Goal: Task Accomplishment & Management: Manage account settings

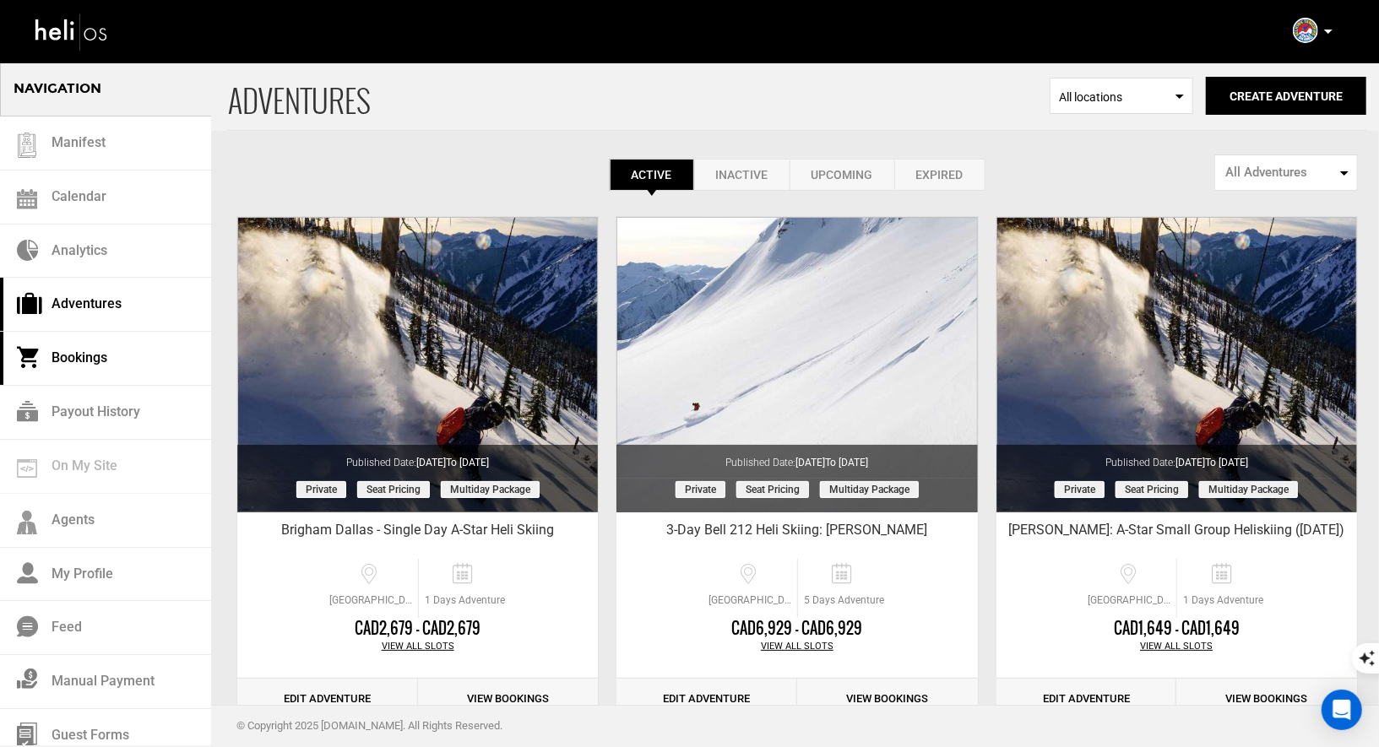
click at [86, 359] on link "Bookings" at bounding box center [105, 359] width 211 height 54
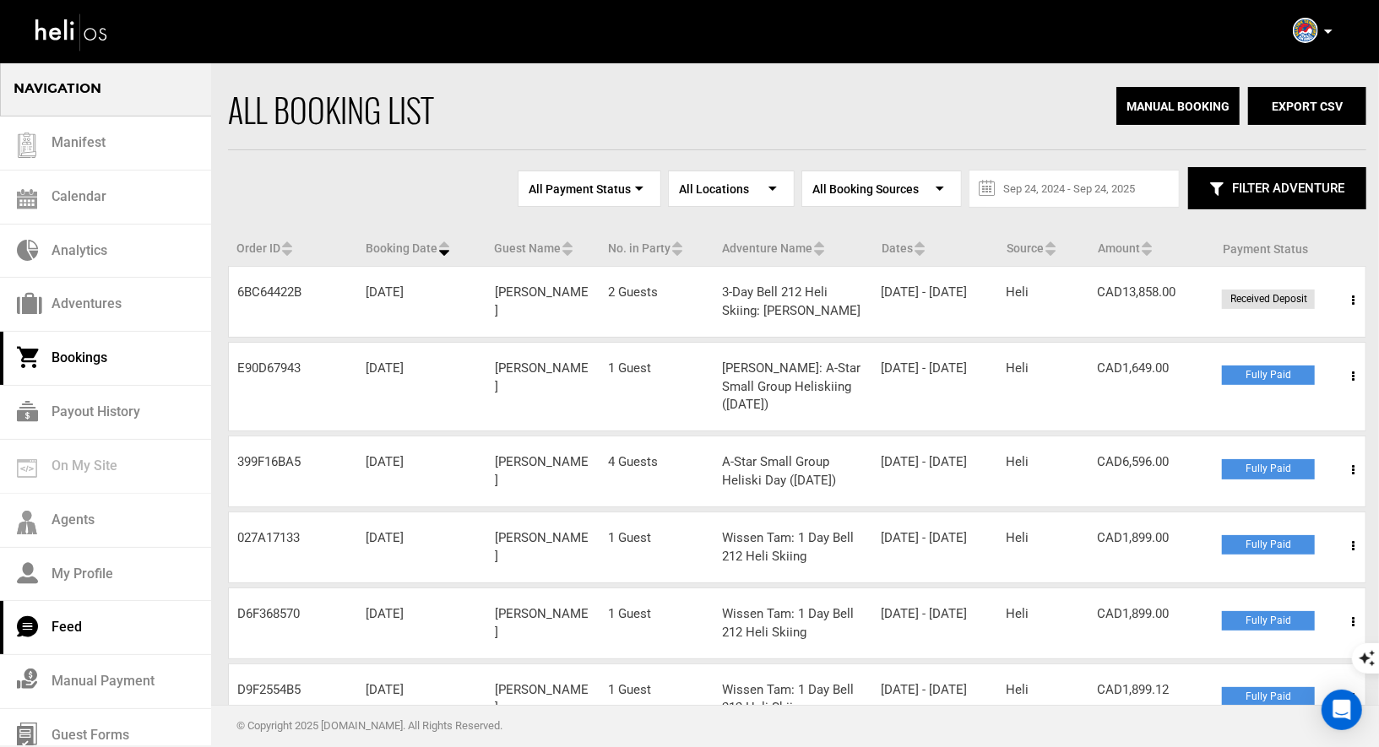
scroll to position [12, 0]
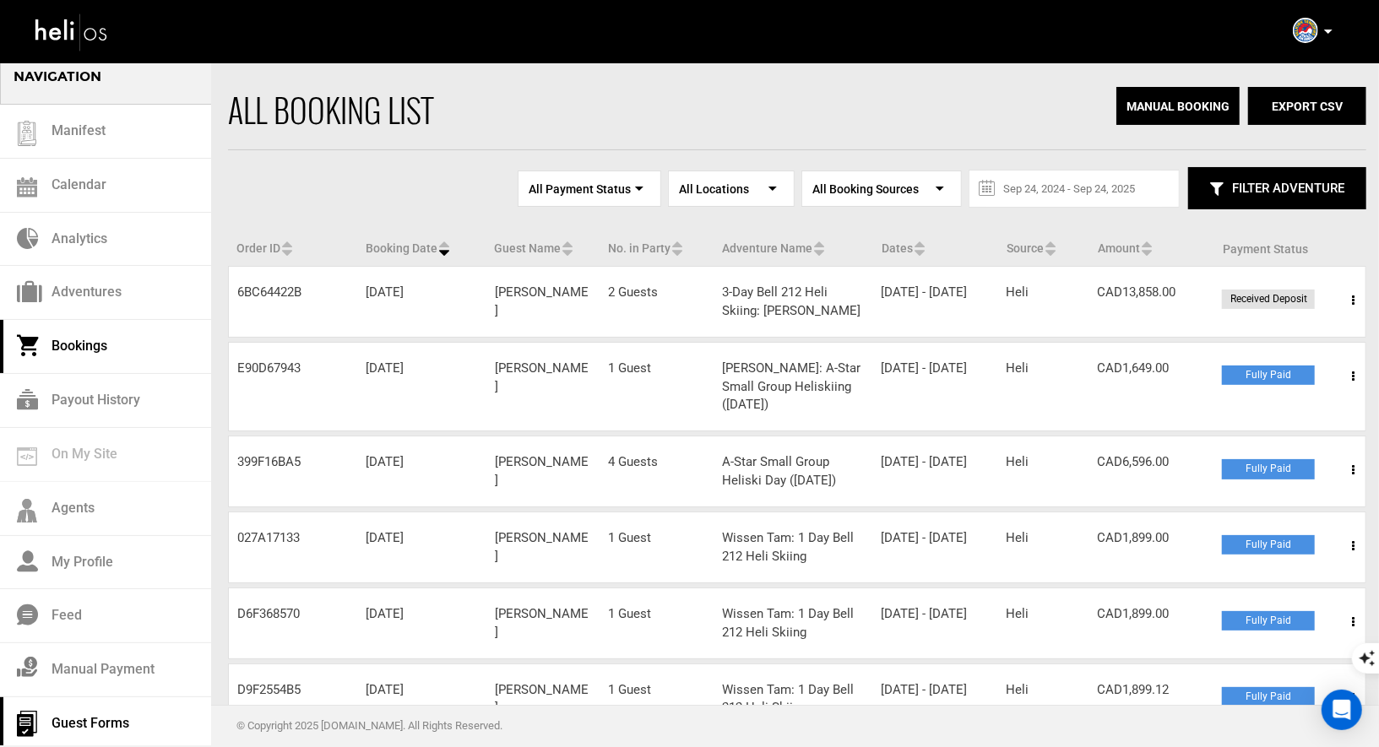
click at [89, 711] on link "Guest Forms" at bounding box center [105, 725] width 211 height 54
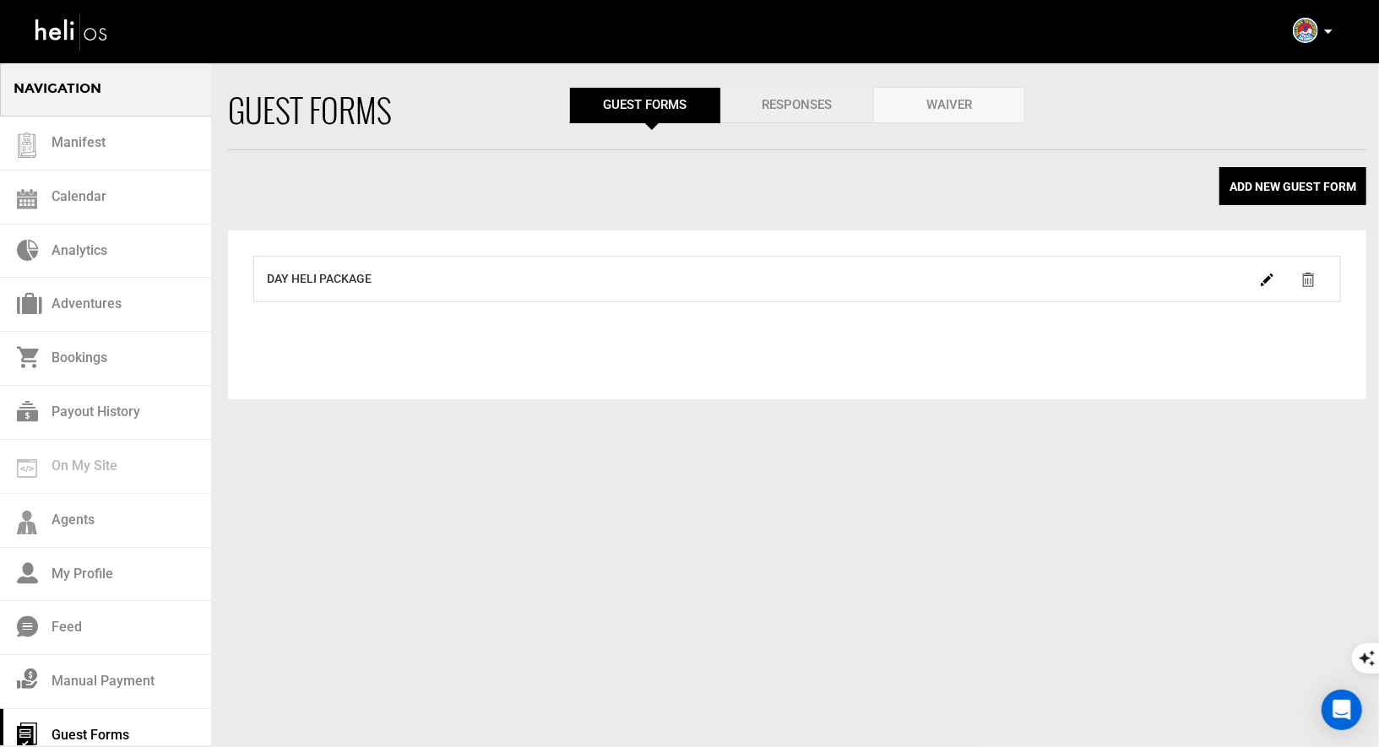
click at [805, 115] on link "Responses" at bounding box center [797, 105] width 152 height 36
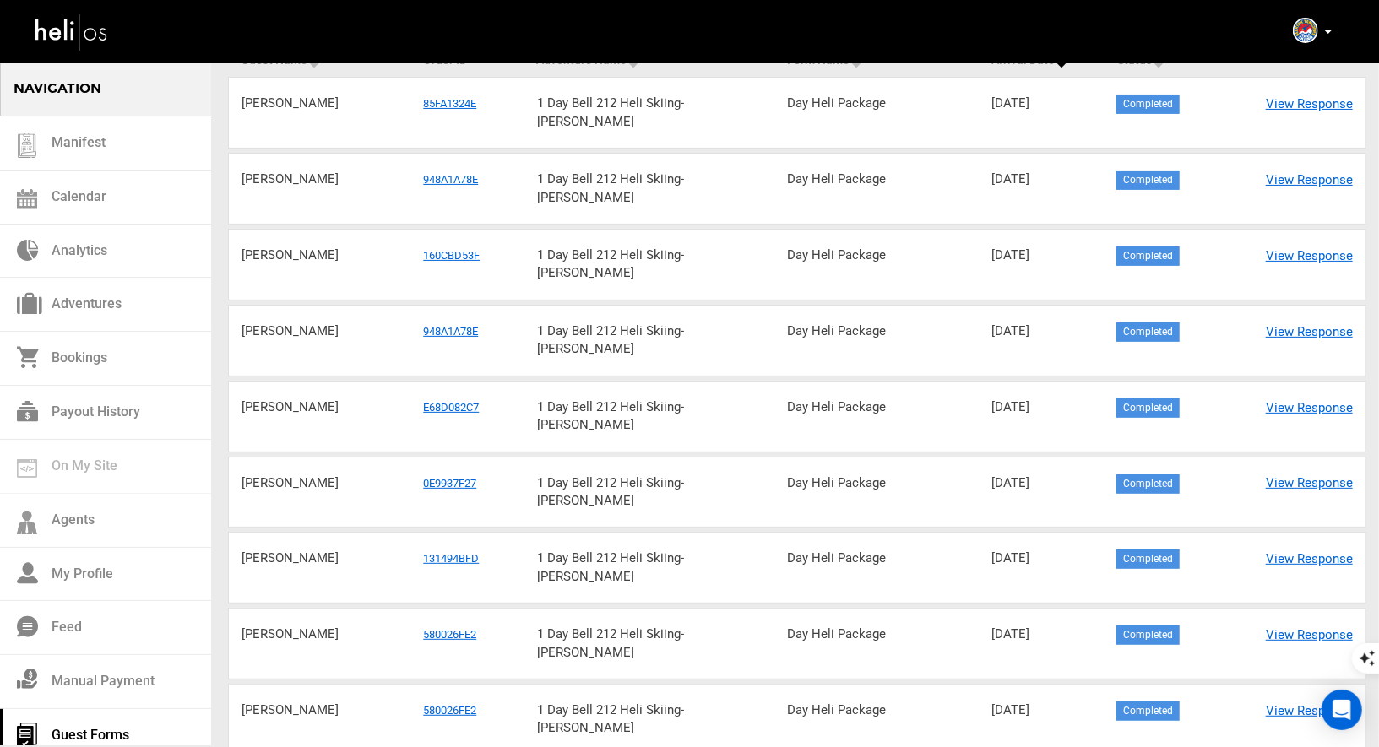
scroll to position [250, 0]
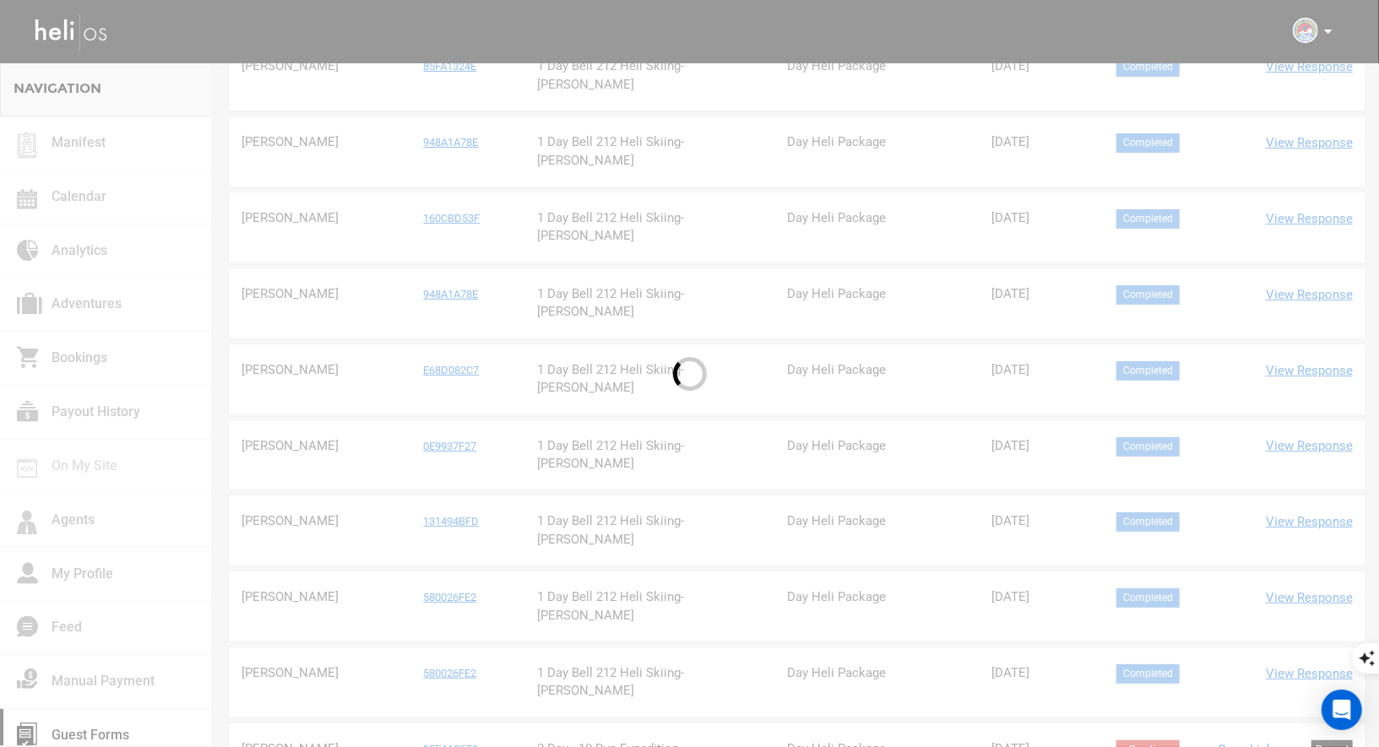
scroll to position [49, 0]
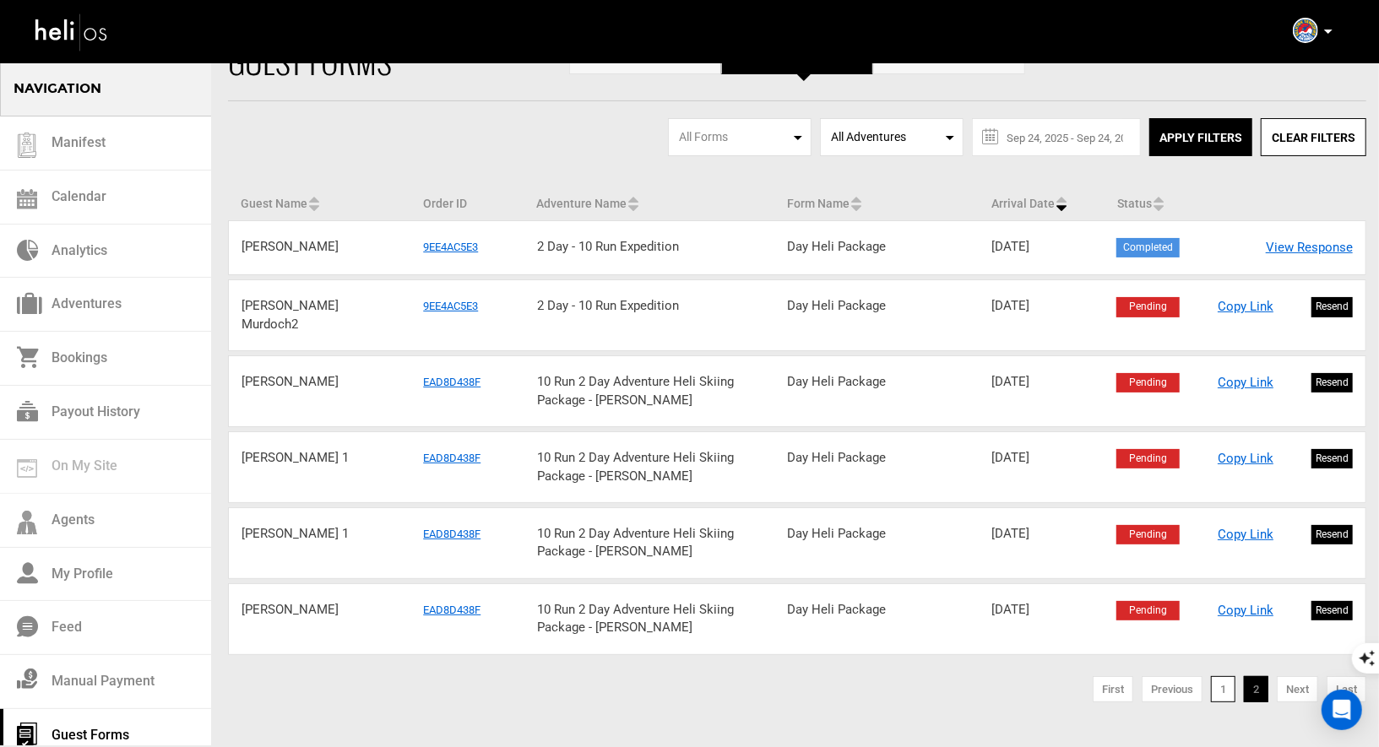
click at [1229, 677] on link "1" at bounding box center [1223, 690] width 24 height 27
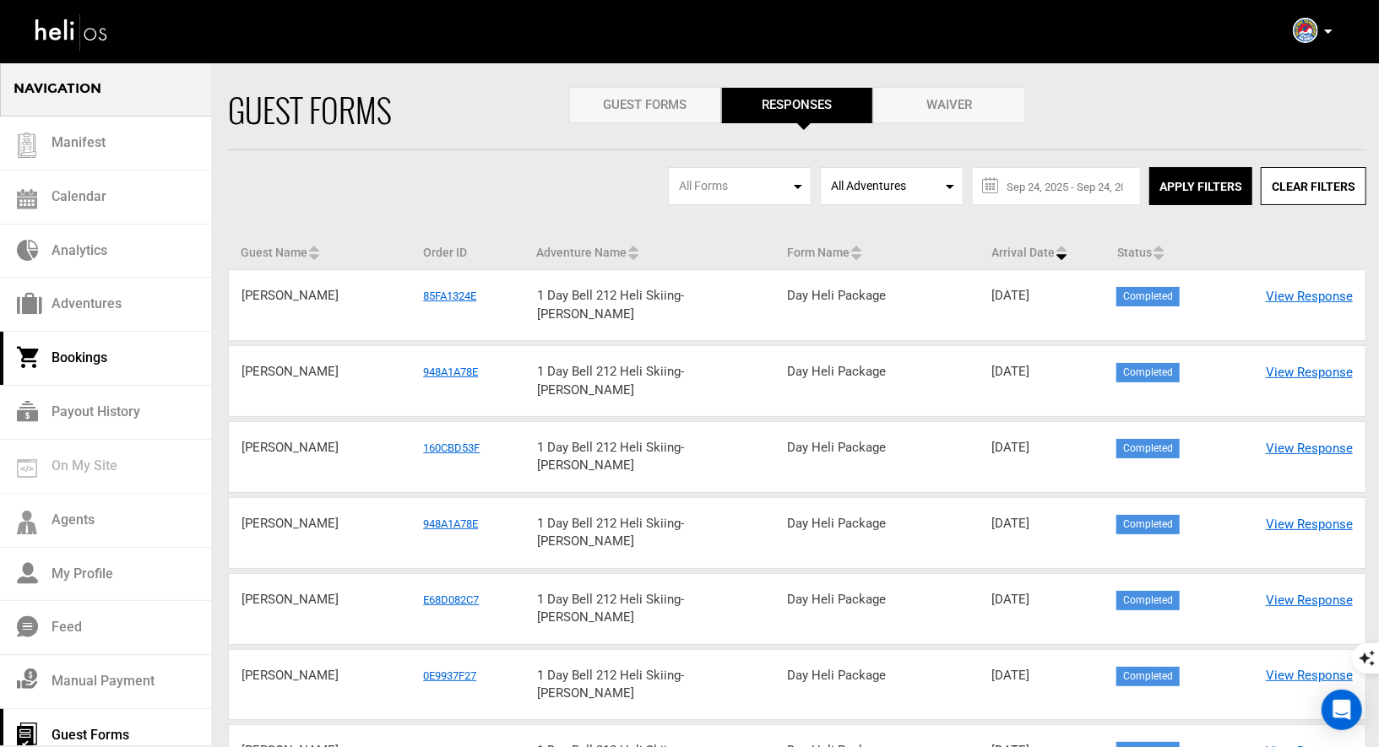
click at [86, 366] on link "Bookings" at bounding box center [105, 359] width 211 height 54
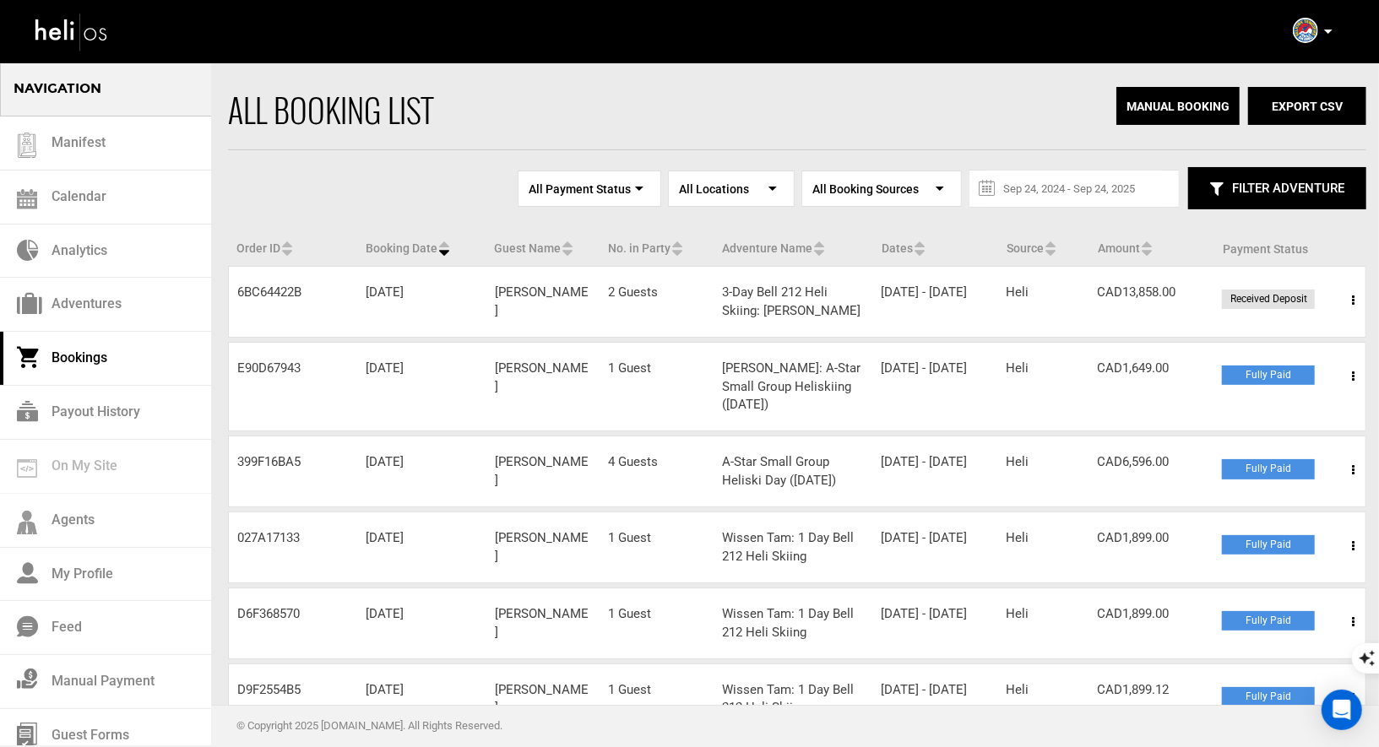
click at [1148, 247] on icon at bounding box center [1147, 253] width 10 height 18
click at [1352, 296] on icon at bounding box center [1353, 301] width 3 height 12
click at [1233, 361] on link "View Details" at bounding box center [1291, 352] width 167 height 42
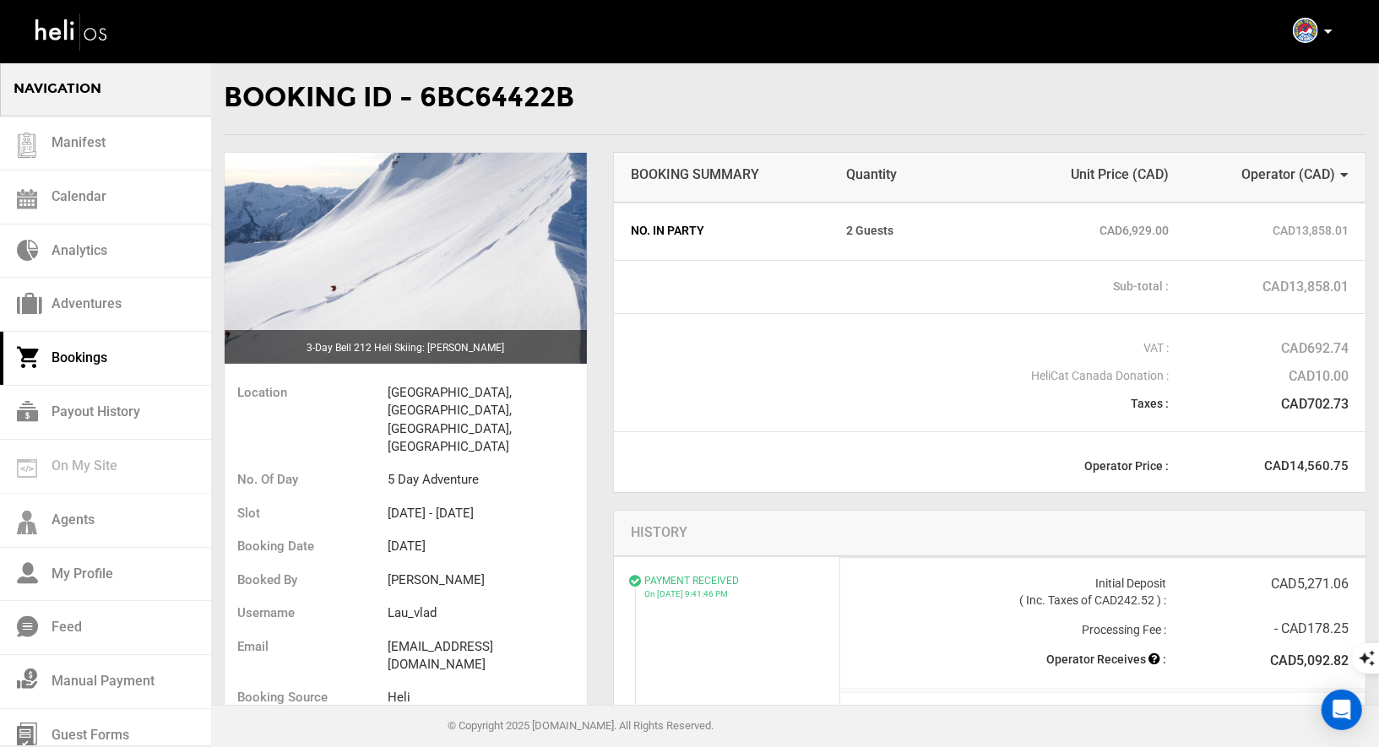
click at [1293, 174] on span "Operator ( CAD )" at bounding box center [1289, 174] width 94 height 16
click at [1166, 177] on span "Unit Price (CAD)" at bounding box center [1080, 175] width 180 height 19
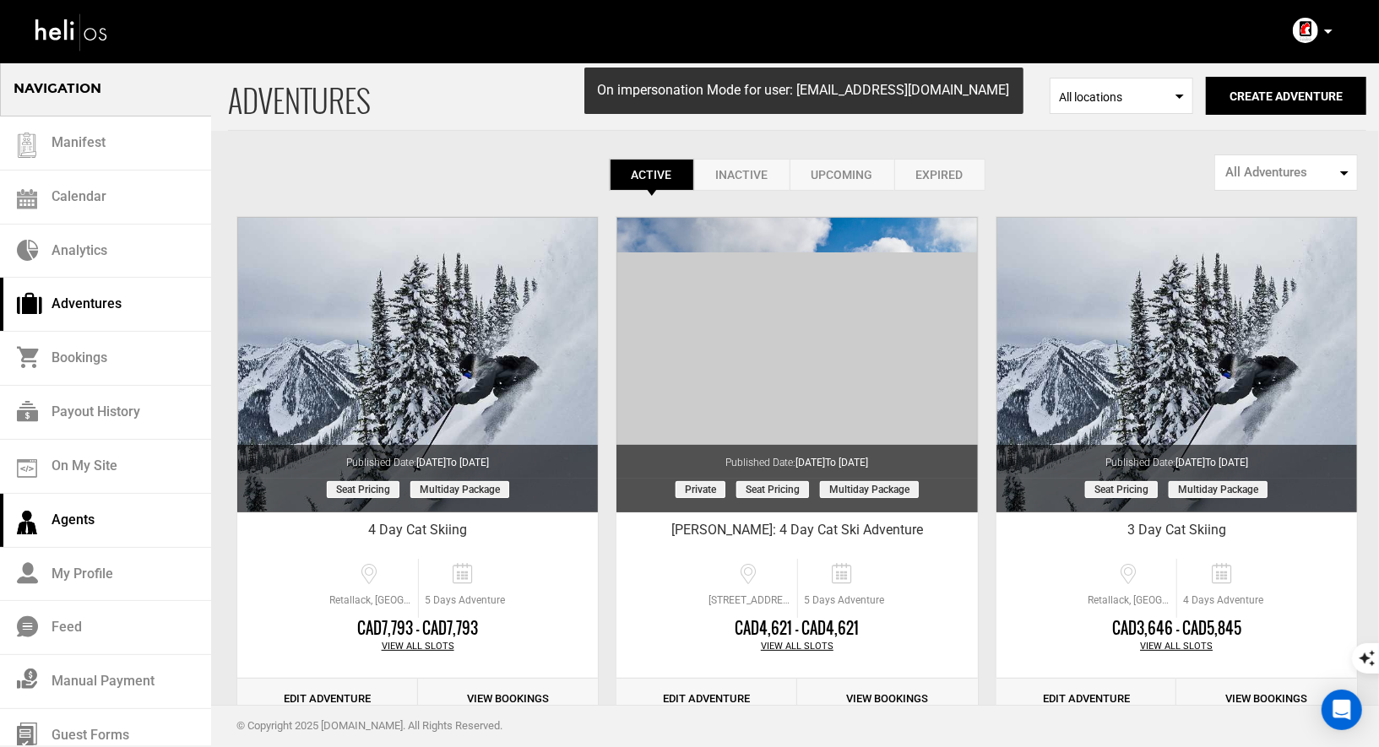
scroll to position [12, 0]
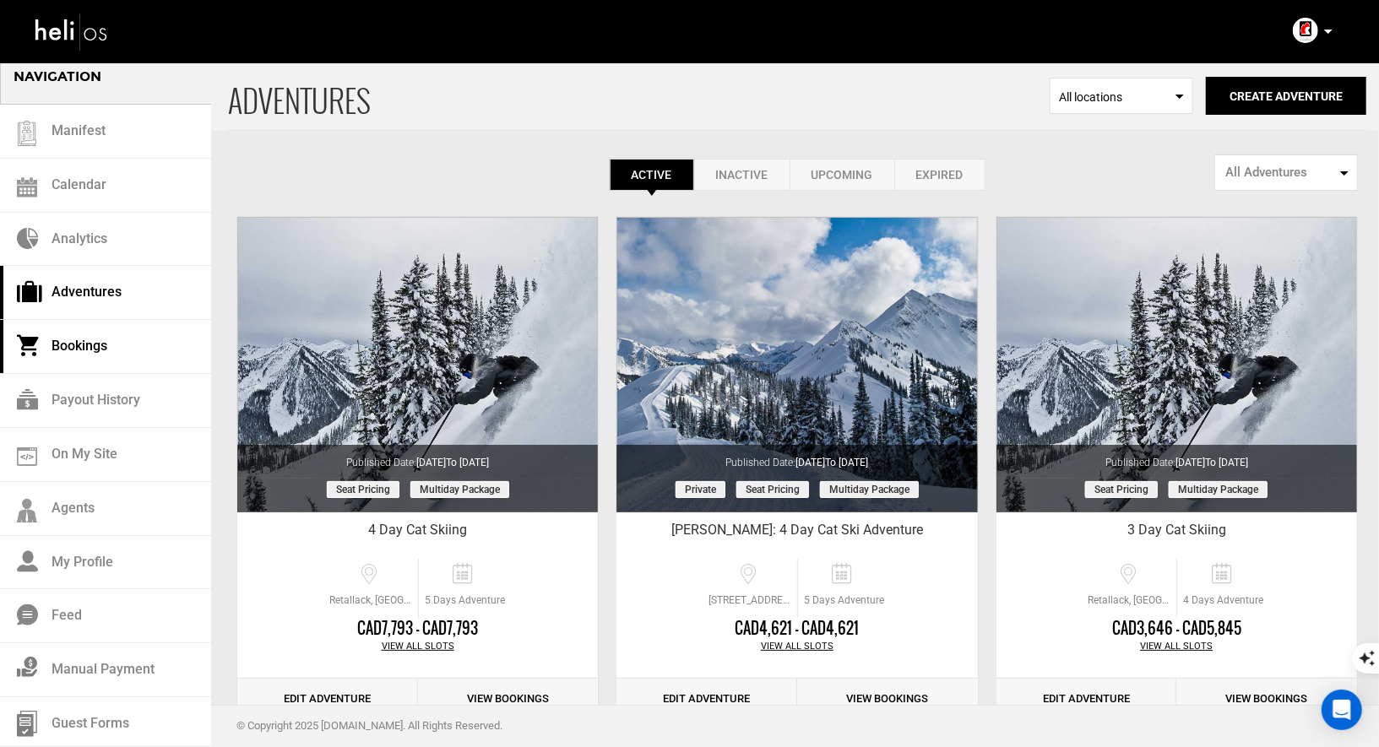
click at [114, 350] on link "Bookings" at bounding box center [105, 347] width 211 height 54
